Goal: Register for event/course

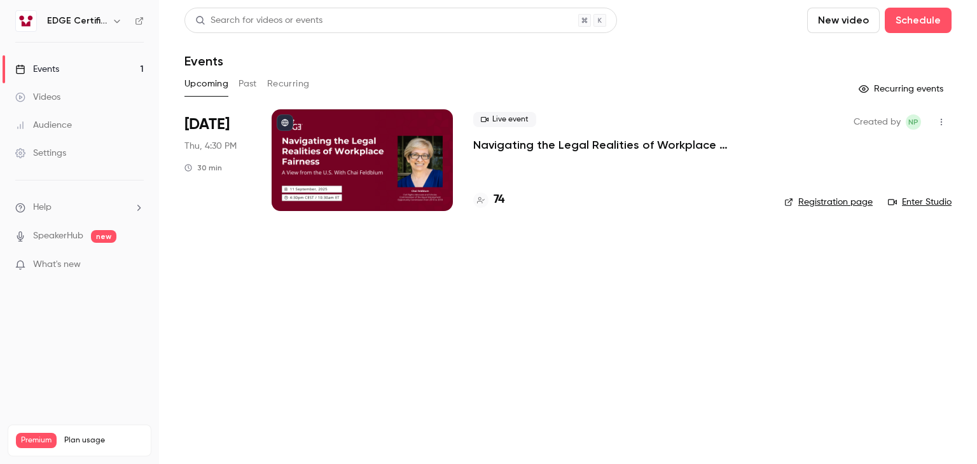
drag, startPoint x: 0, startPoint y: 0, endPoint x: 572, endPoint y: 144, distance: 589.6
click at [572, 144] on p "Navigating the Legal Realities of Workplace Fairness, a View from the U.S. With…" at bounding box center [618, 144] width 291 height 15
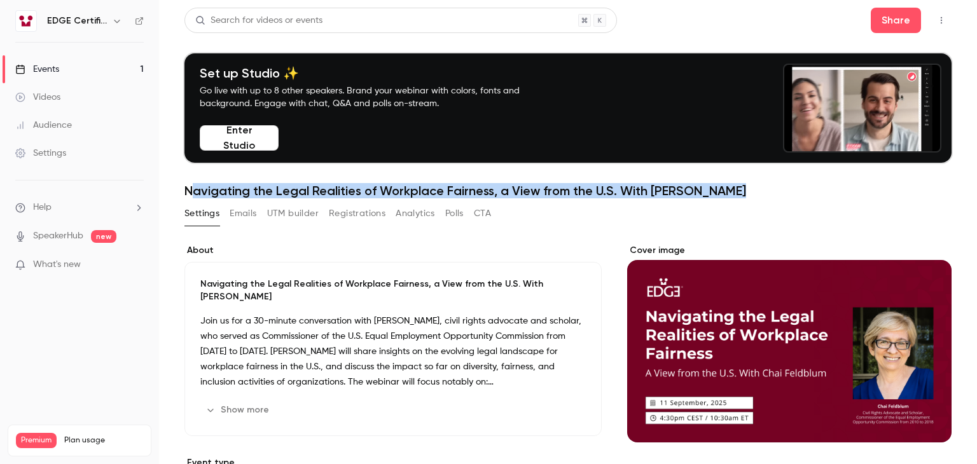
drag, startPoint x: 735, startPoint y: 190, endPoint x: 188, endPoint y: 180, distance: 547.1
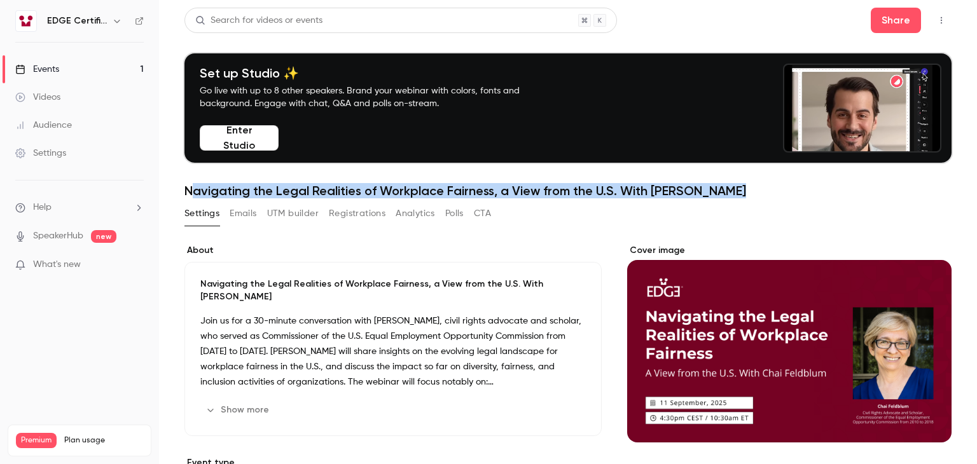
click at [188, 180] on header "Search for videos or events Share Set up Studio ✨ Go live with up to 8 other sp…" at bounding box center [567, 103] width 767 height 191
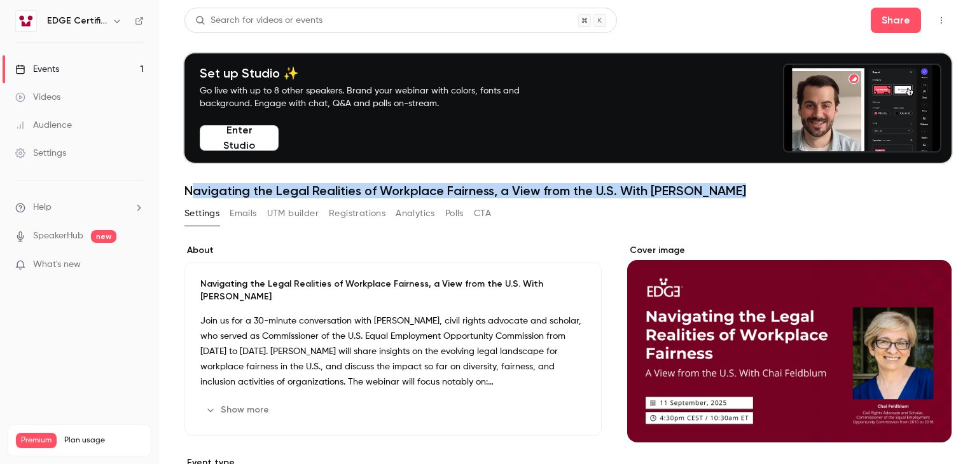
click at [212, 185] on h1 "Navigating the Legal Realities of Workplace Fairness, a View from the U.S. With…" at bounding box center [567, 190] width 767 height 15
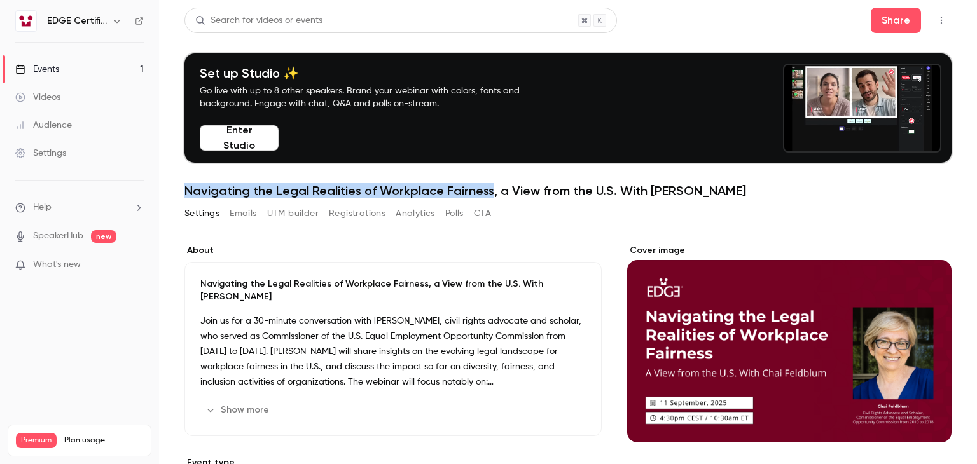
drag, startPoint x: 186, startPoint y: 188, endPoint x: 490, endPoint y: 191, distance: 304.0
click at [490, 191] on h1 "Navigating the Legal Realities of Workplace Fairness, a View from the U.S. With…" at bounding box center [567, 190] width 767 height 15
copy h1 "Navigating the Legal Realities of Workplace Fairness"
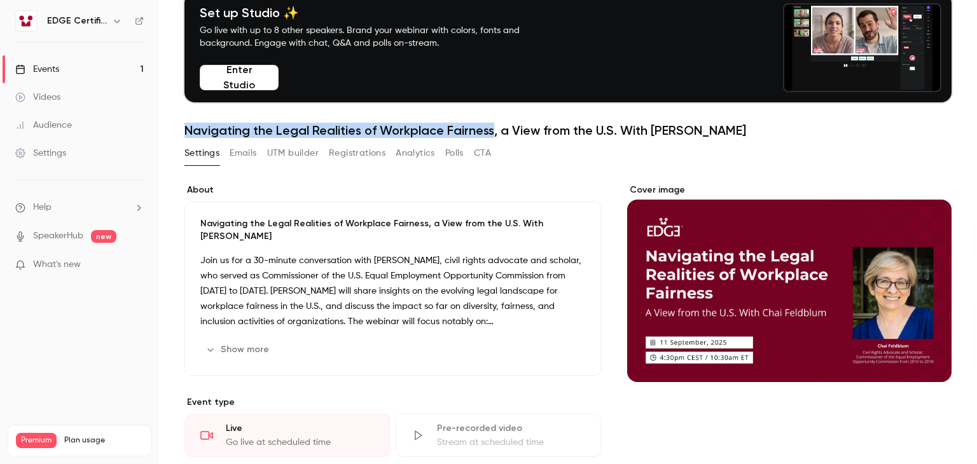
scroll to position [101, 0]
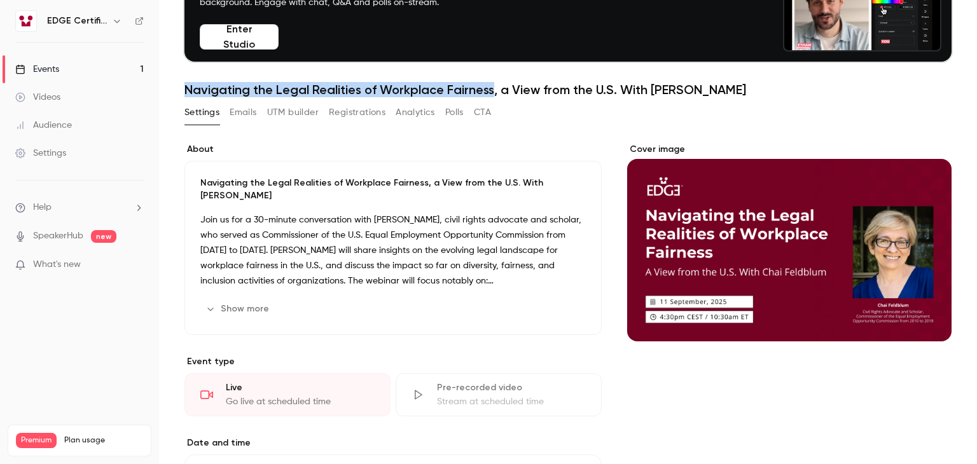
click at [254, 305] on button "Show more" at bounding box center [238, 309] width 76 height 20
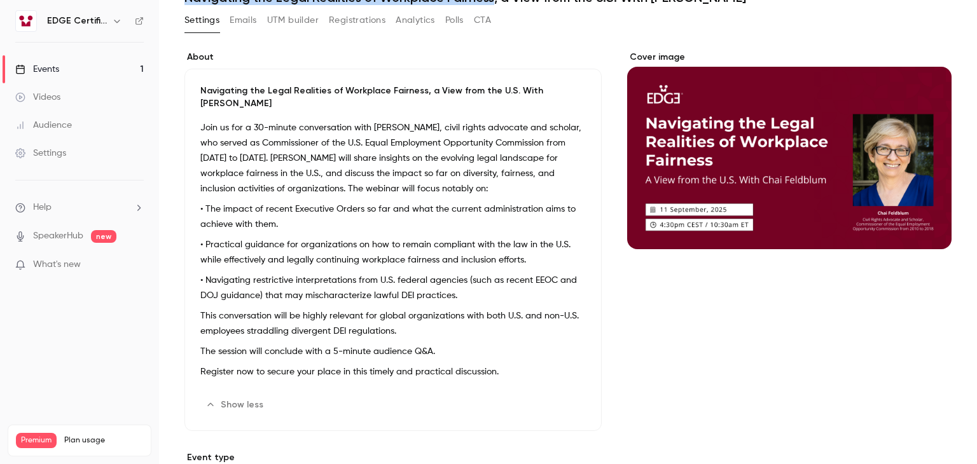
scroll to position [195, 0]
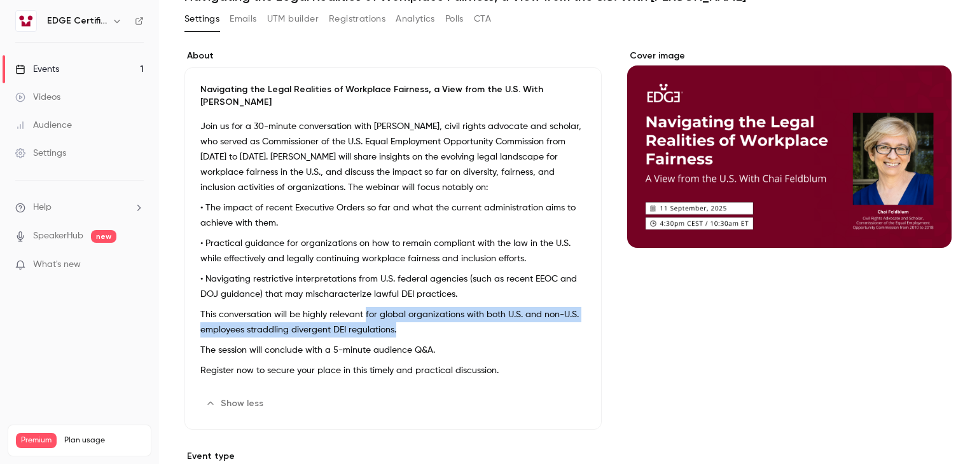
drag, startPoint x: 402, startPoint y: 327, endPoint x: 363, endPoint y: 317, distance: 40.1
click at [363, 317] on p "This conversation will be highly relevant for global organizations with both U.…" at bounding box center [392, 322] width 385 height 31
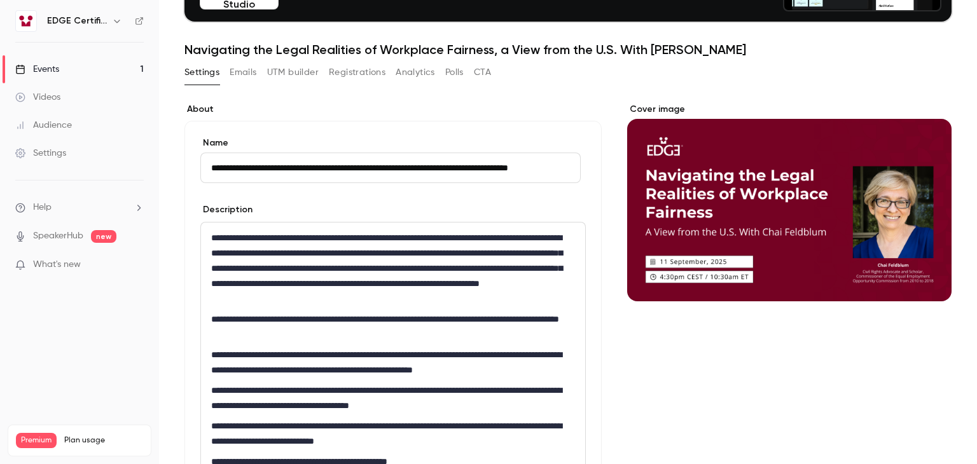
scroll to position [0, 23]
drag, startPoint x: 422, startPoint y: 163, endPoint x: 598, endPoint y: 178, distance: 176.8
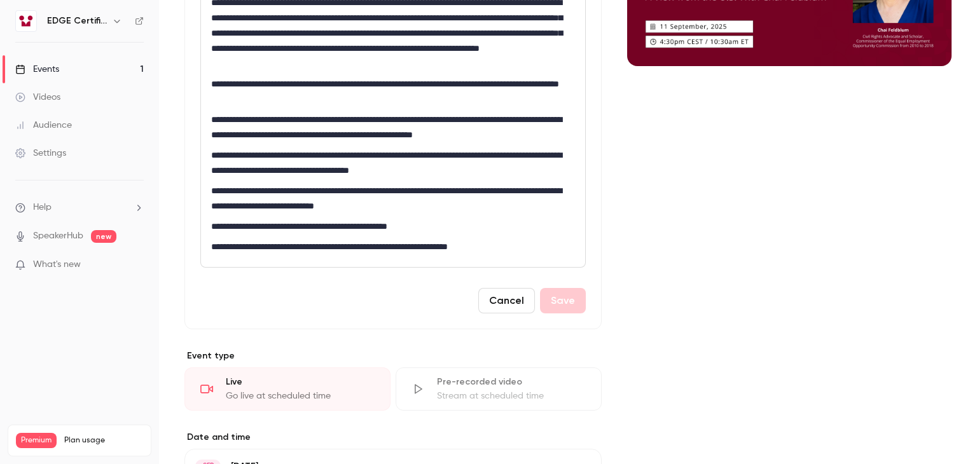
scroll to position [0, 0]
click at [517, 300] on button "Cancel" at bounding box center [506, 300] width 57 height 25
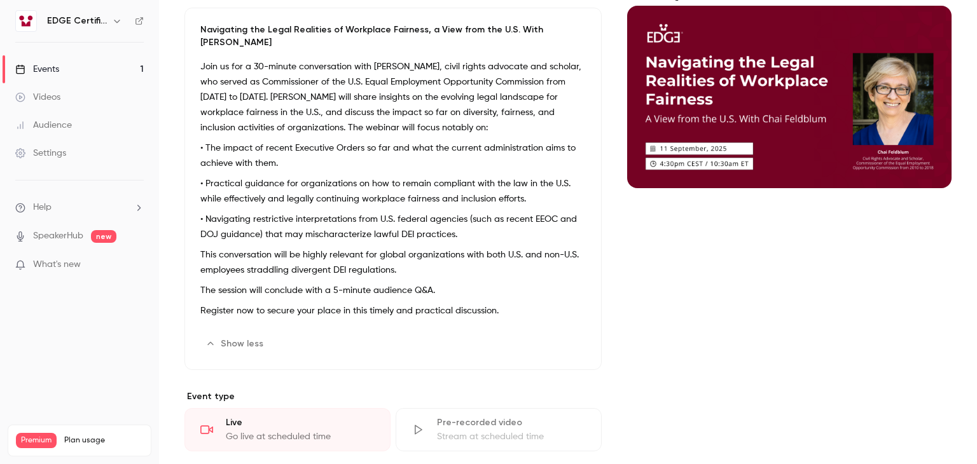
scroll to position [254, 0]
